Goal: Task Accomplishment & Management: Use online tool/utility

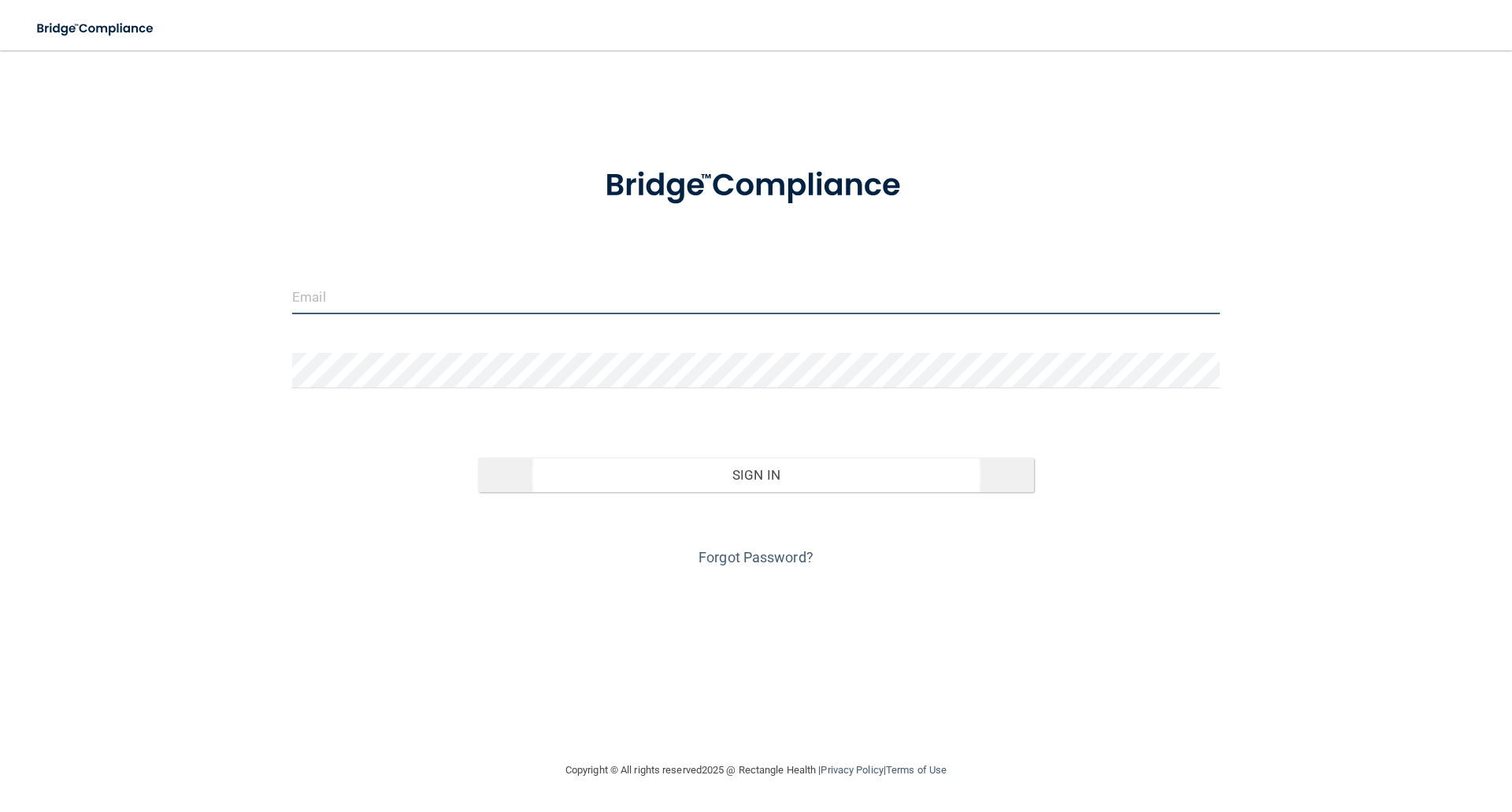
type input "[EMAIL_ADDRESS][DOMAIN_NAME]"
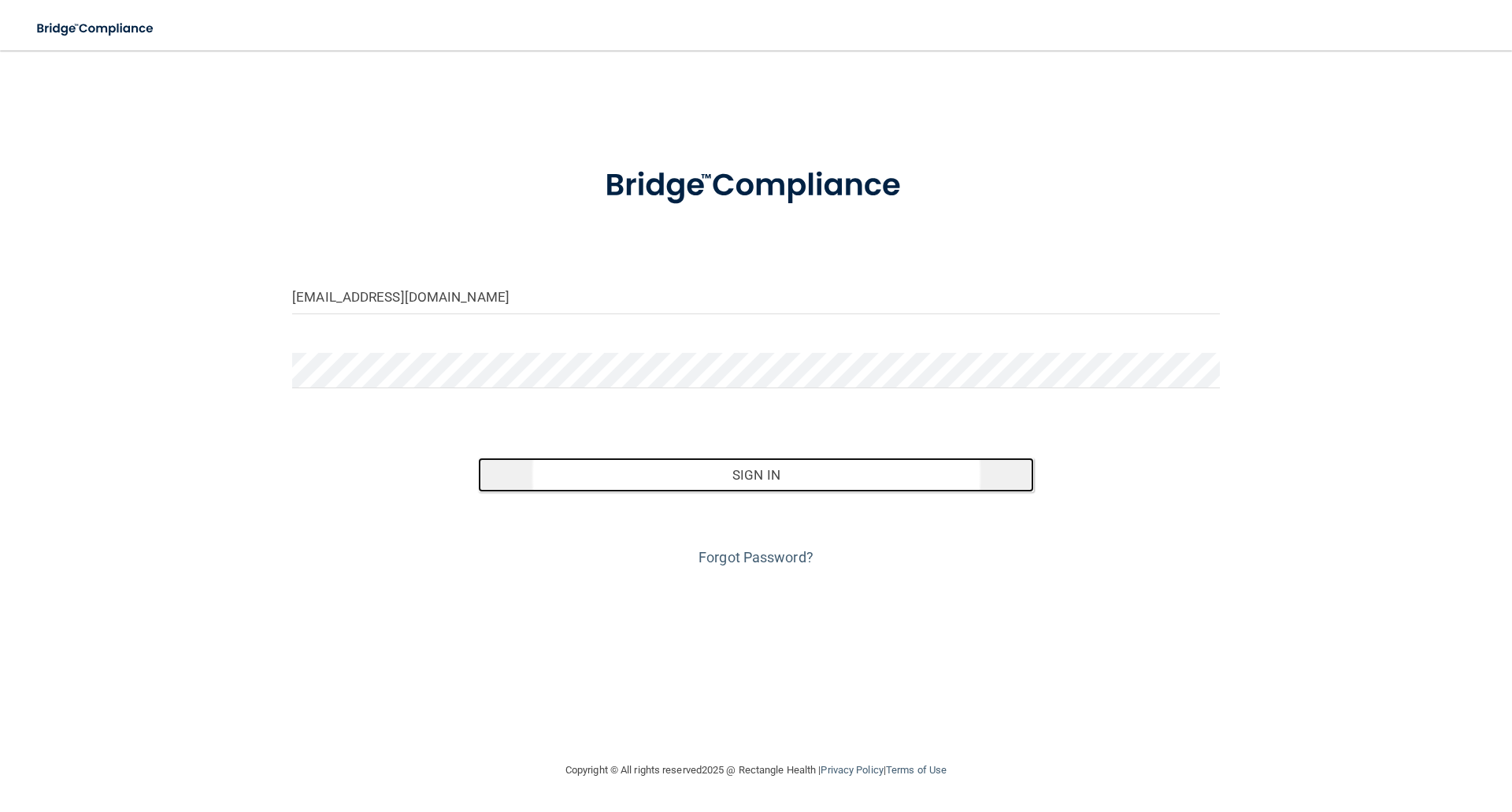
click at [829, 468] on button "Sign In" at bounding box center [756, 474] width 557 height 34
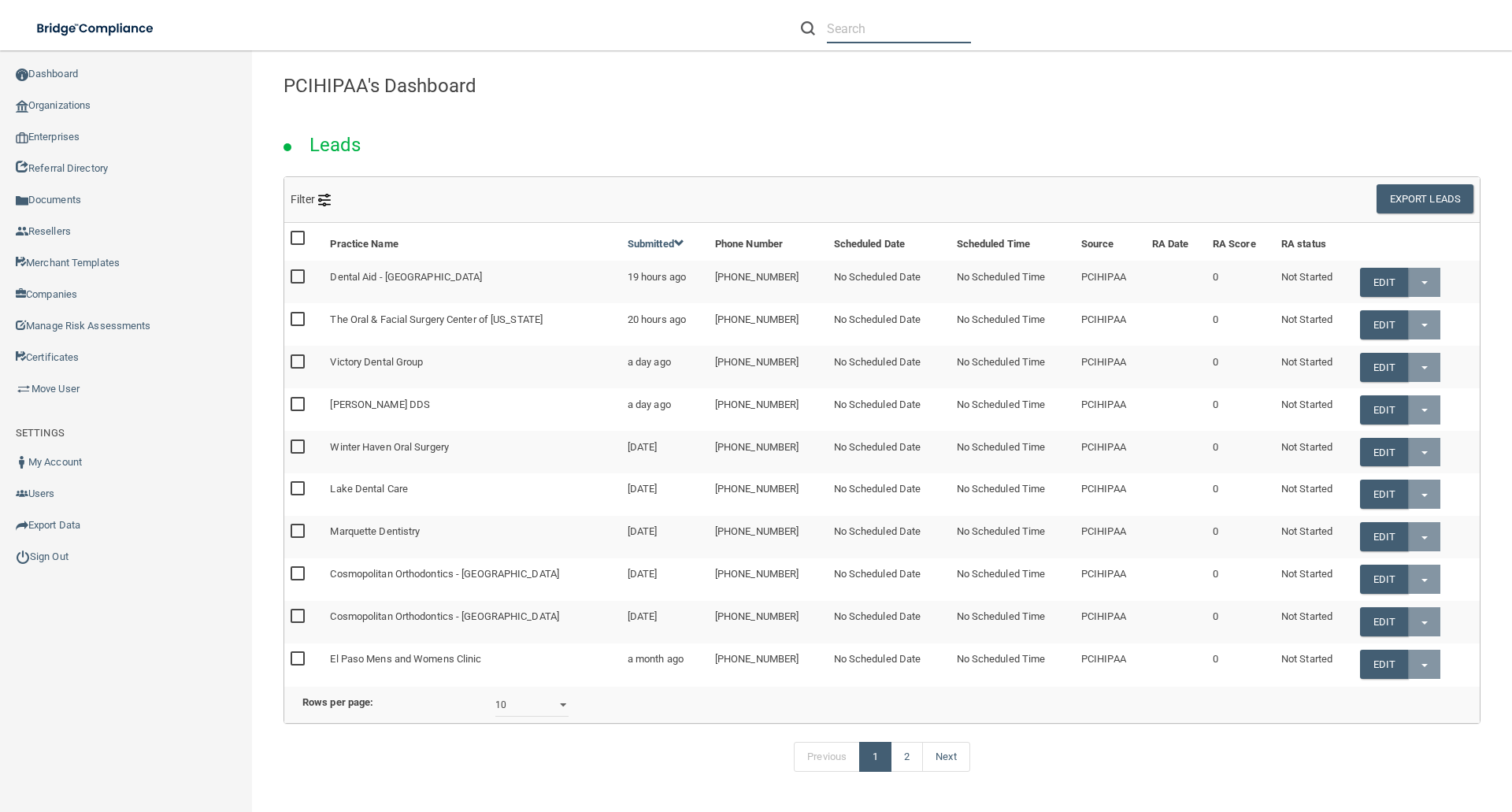
click at [848, 34] on input "text" at bounding box center [899, 29] width 144 height 29
type input "s"
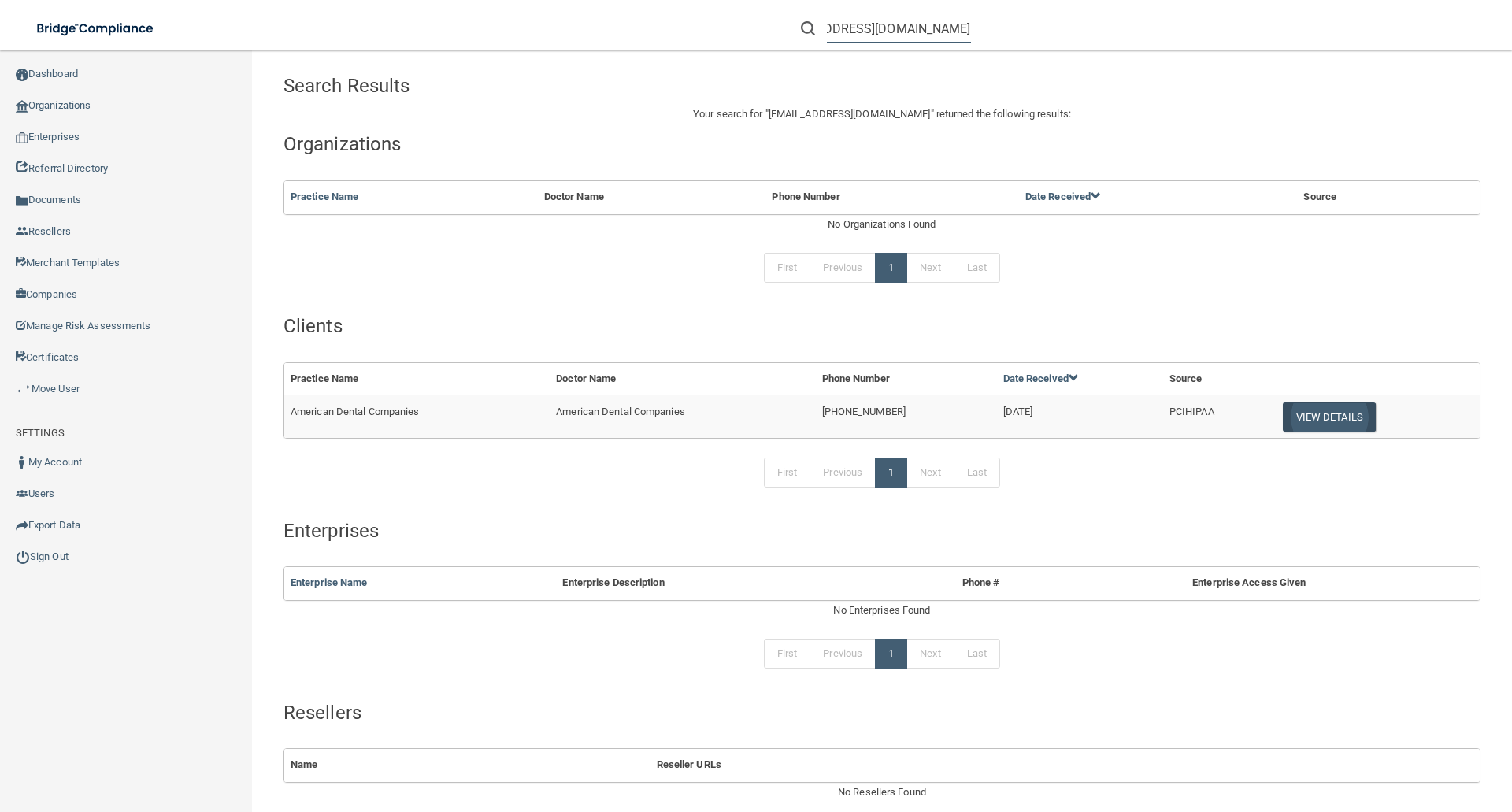
type input "[EMAIL_ADDRESS][DOMAIN_NAME]"
click at [1319, 423] on button "View Details" at bounding box center [1329, 416] width 93 height 29
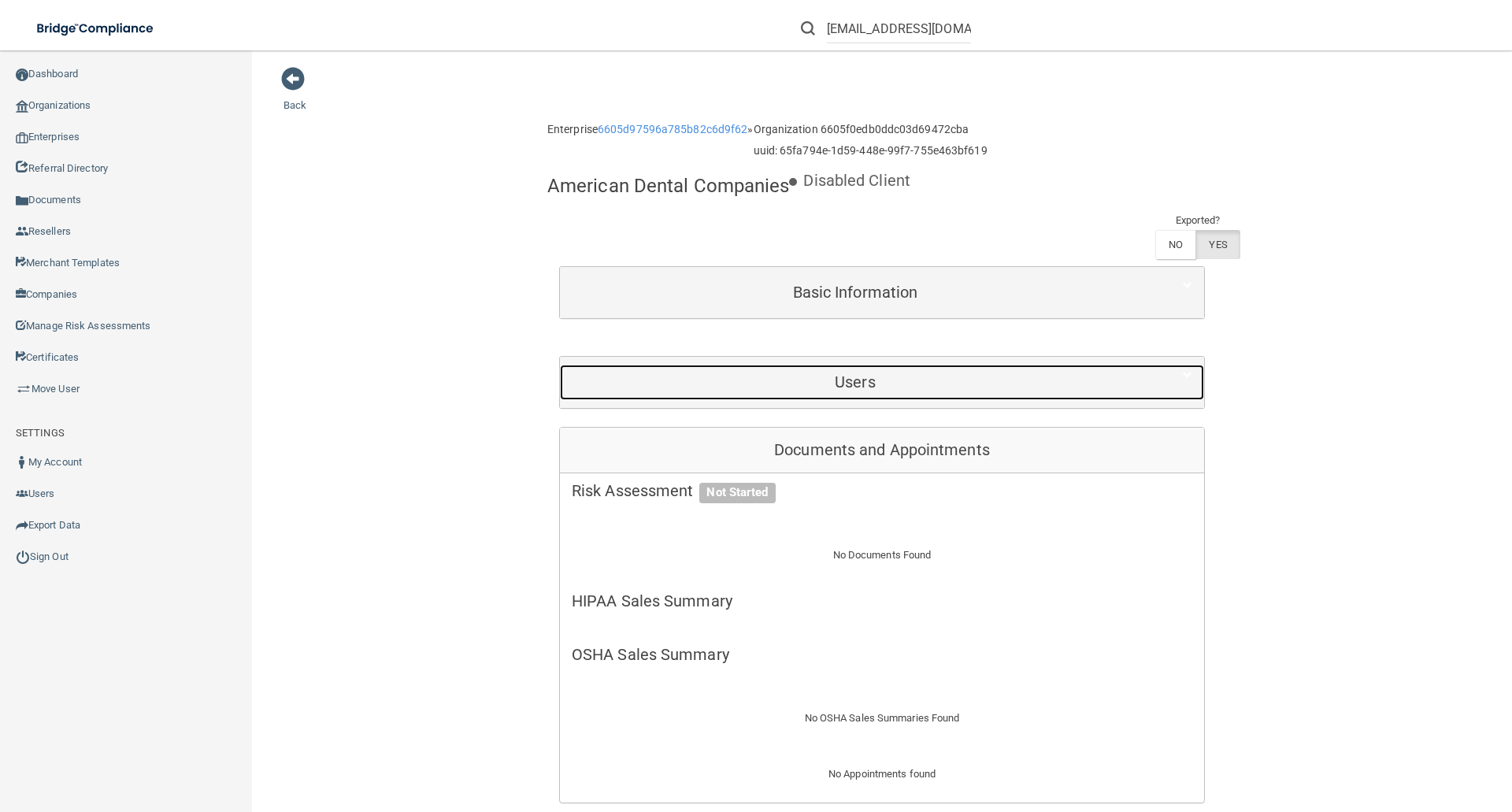
click at [873, 382] on h5 "Users" at bounding box center [855, 382] width 567 height 18
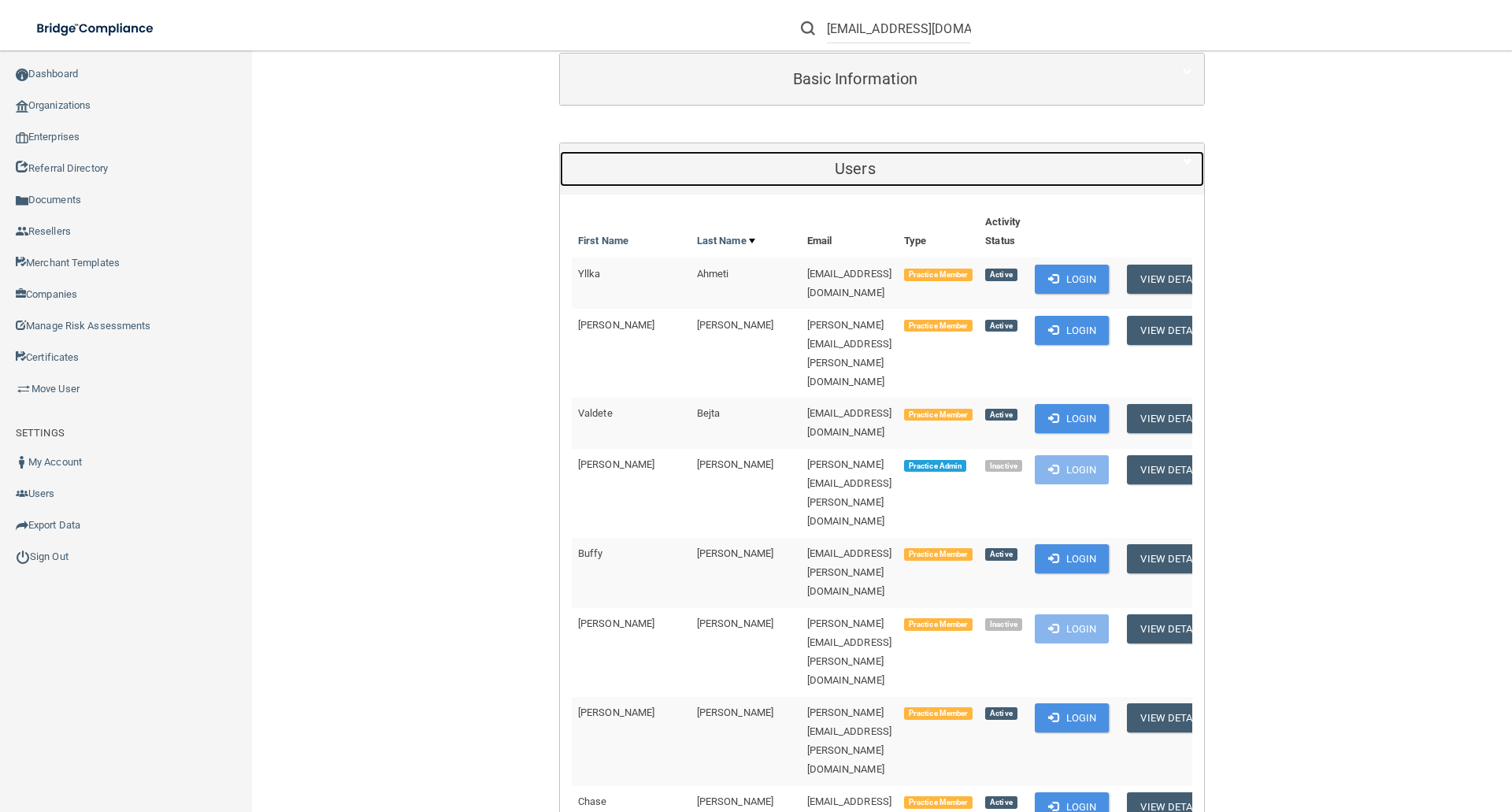
scroll to position [236, 0]
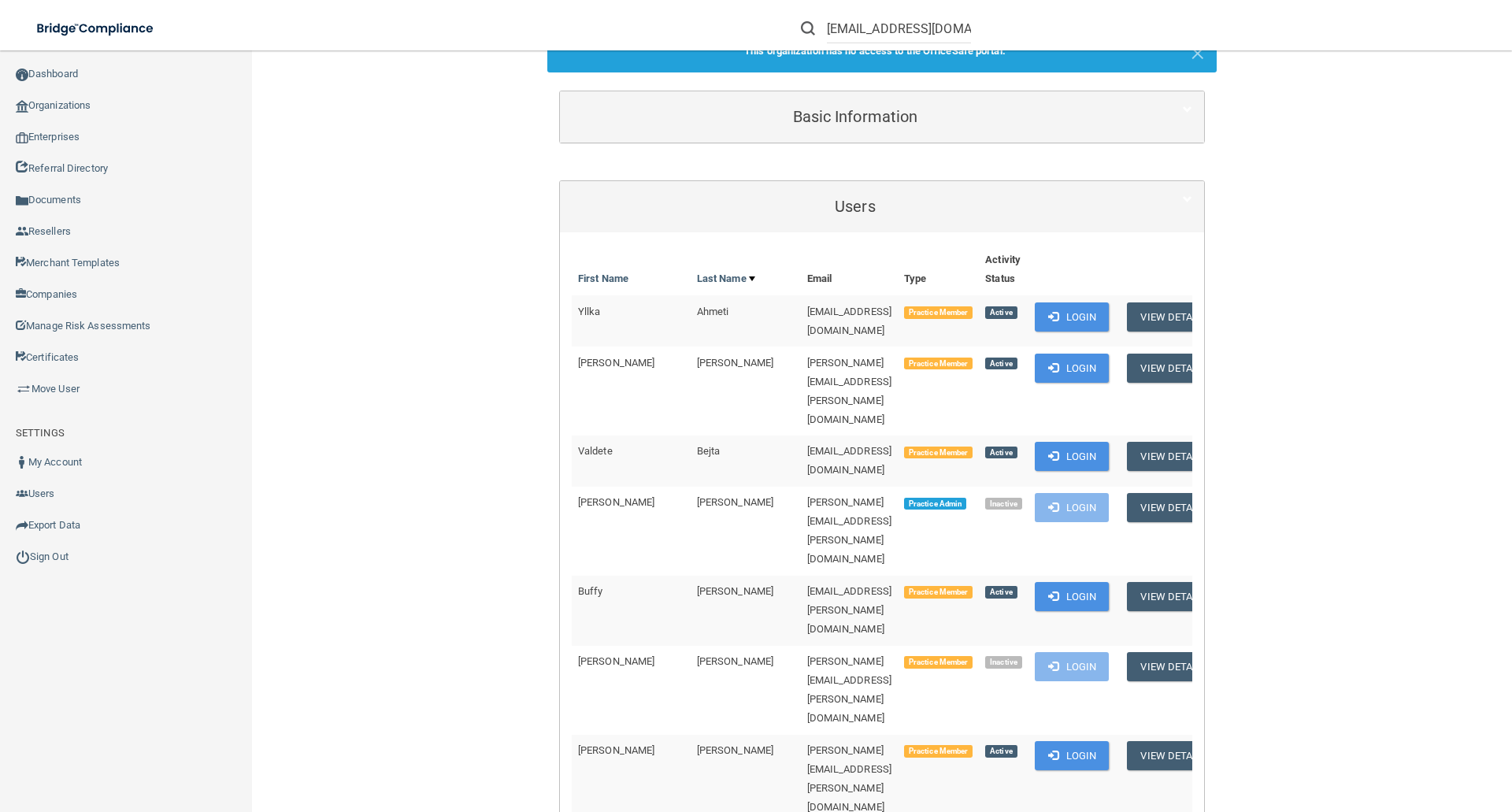
scroll to position [297, 0]
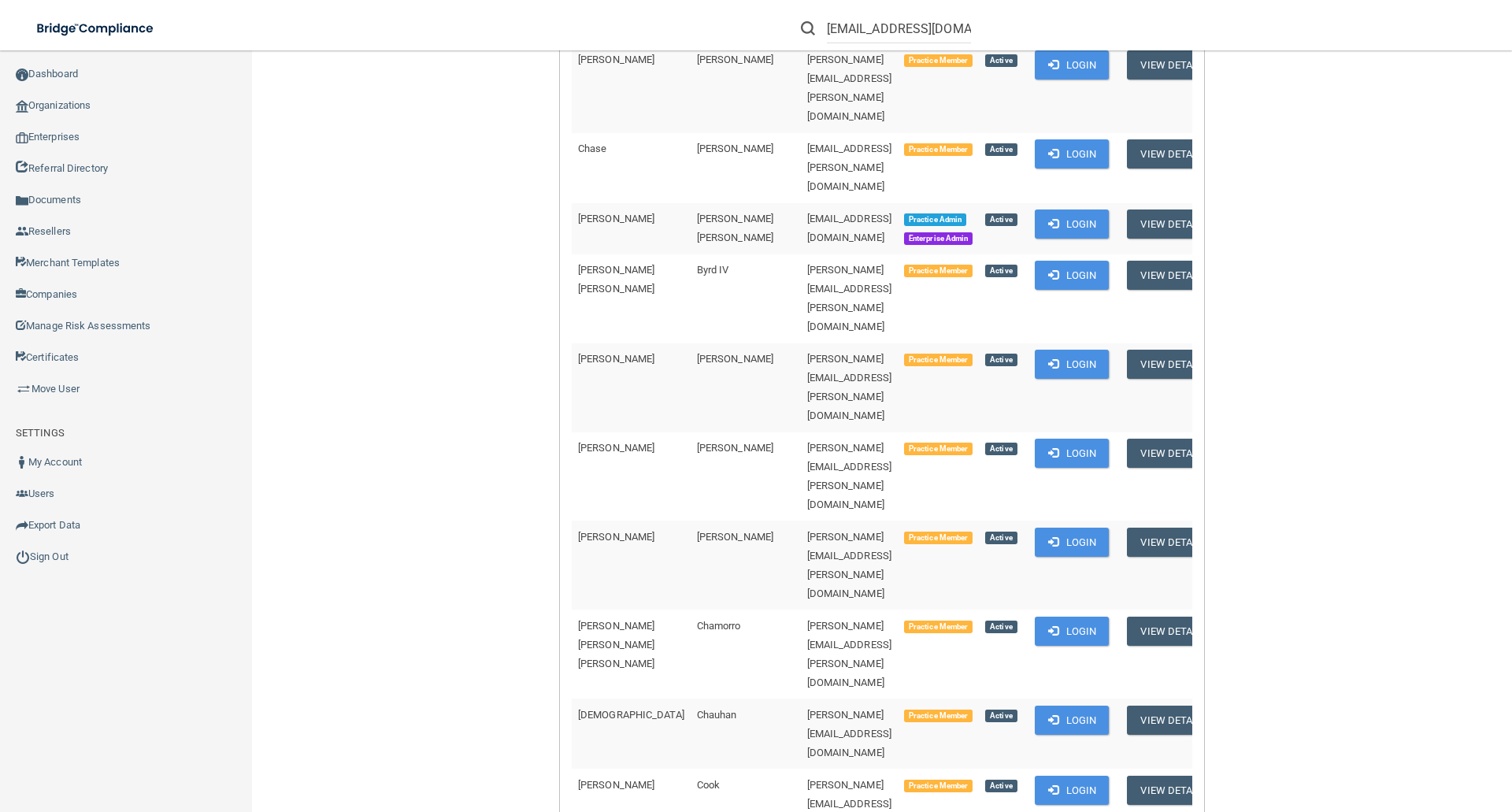
scroll to position [1242, 0]
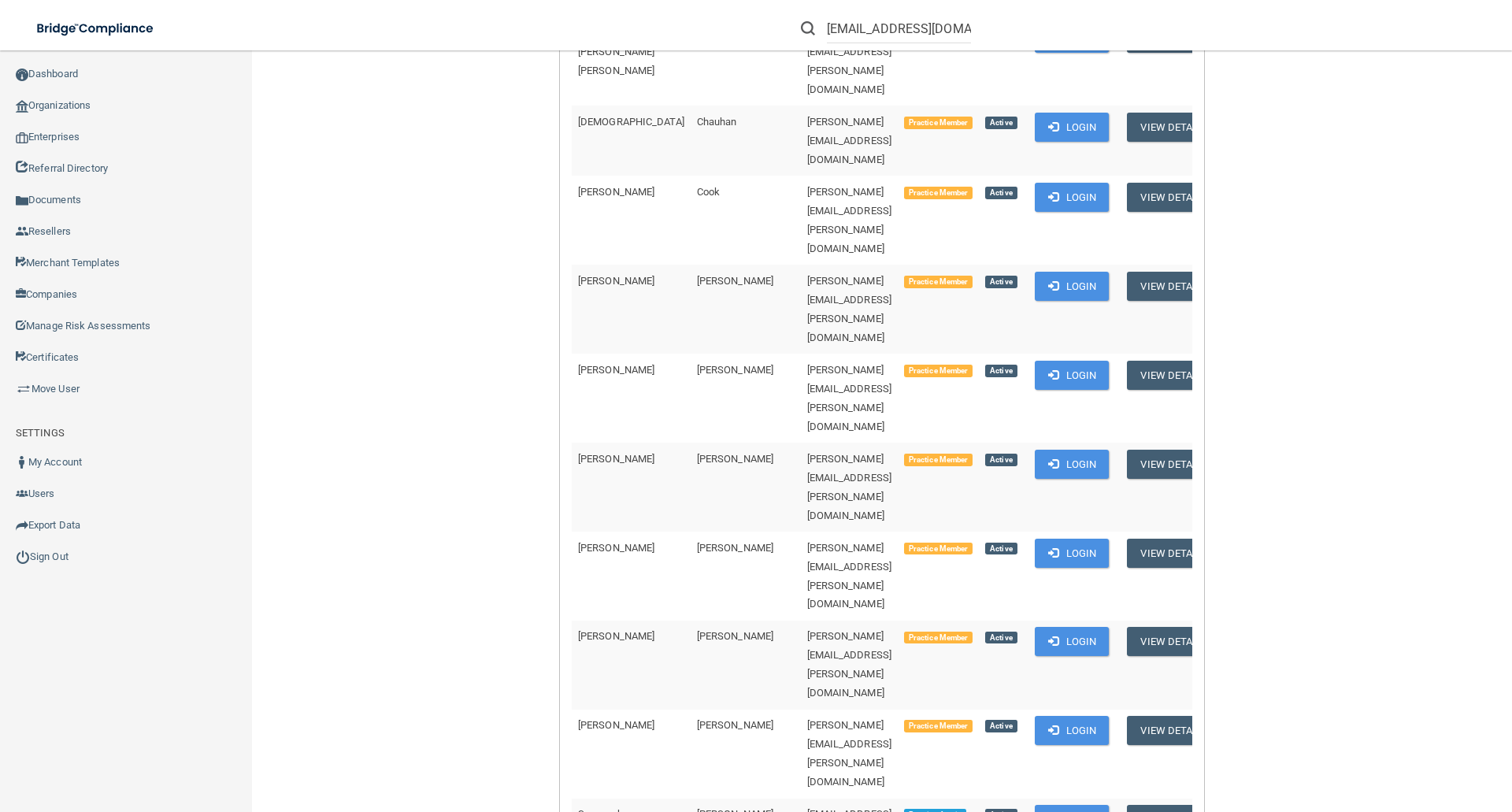
scroll to position [1636, 0]
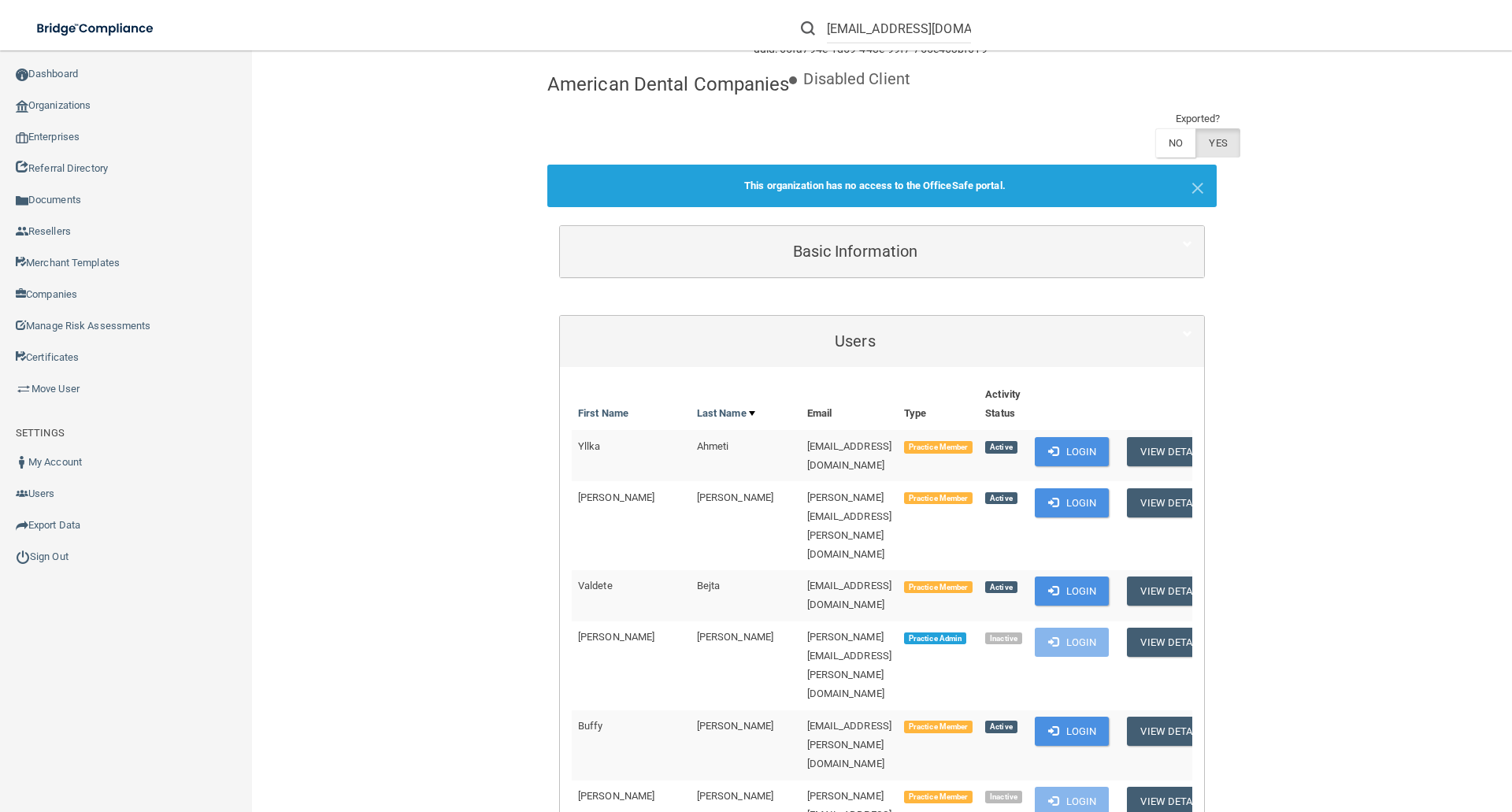
scroll to position [0, 0]
